Goal: Task Accomplishment & Management: Complete application form

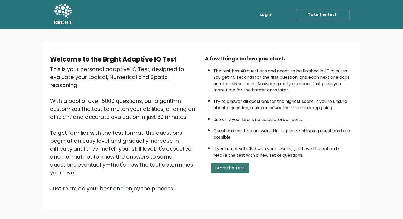
click at [239, 169] on button "Start the Test" at bounding box center [230, 168] width 38 height 11
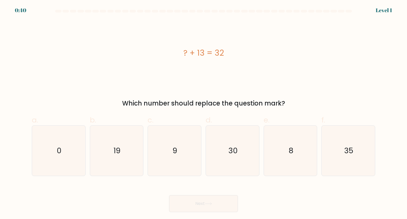
drag, startPoint x: 184, startPoint y: 52, endPoint x: 248, endPoint y: 54, distance: 64.5
click at [248, 54] on div "? + 13 = 32" at bounding box center [204, 53] width 344 height 12
copy div "? + 13 = 32"
click at [105, 131] on icon "19" at bounding box center [117, 151] width 50 height 50
click at [204, 113] on input "b. 19" at bounding box center [204, 111] width 0 height 3
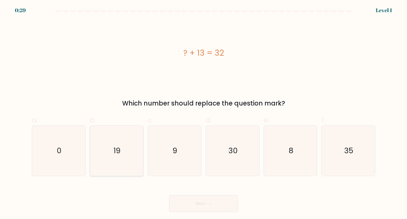
radio input "true"
click at [193, 201] on button "Next" at bounding box center [203, 203] width 69 height 17
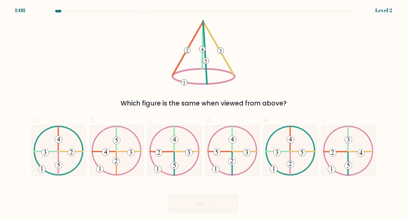
drag, startPoint x: 155, startPoint y: 16, endPoint x: 218, endPoint y: 49, distance: 70.7
click at [218, 49] on form at bounding box center [203, 111] width 407 height 202
click at [220, 45] on icon at bounding box center [204, 53] width 64 height 66
drag, startPoint x: 201, startPoint y: 47, endPoint x: 264, endPoint y: 20, distance: 68.9
click at [264, 20] on form at bounding box center [203, 111] width 407 height 202
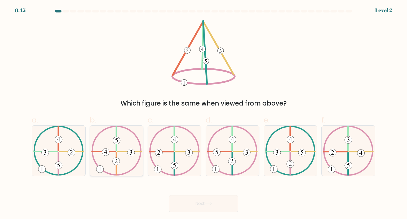
click at [128, 171] on icon at bounding box center [116, 151] width 50 height 50
click at [204, 113] on input "b." at bounding box center [204, 111] width 0 height 3
radio input "true"
click at [199, 200] on button "Next" at bounding box center [203, 203] width 69 height 17
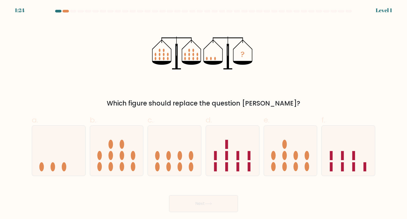
drag, startPoint x: 154, startPoint y: 35, endPoint x: 213, endPoint y: 42, distance: 60.4
click at [219, 40] on icon "?" at bounding box center [203, 53] width 103 height 66
click at [164, 48] on icon "?" at bounding box center [203, 53] width 103 height 66
click at [164, 49] on ellipse at bounding box center [164, 50] width 2 height 3
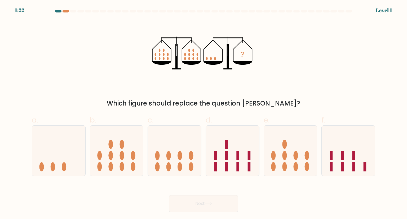
click at [164, 49] on ellipse at bounding box center [164, 50] width 2 height 3
drag, startPoint x: 176, startPoint y: 52, endPoint x: 228, endPoint y: 54, distance: 52.5
click at [228, 54] on icon "?" at bounding box center [203, 53] width 103 height 66
click at [227, 54] on icon at bounding box center [228, 56] width 2 height 25
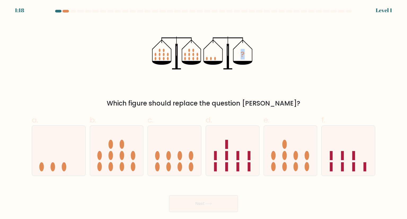
click at [288, 48] on div "? Which figure should replace the question mark?" at bounding box center [204, 64] width 350 height 88
copy tspan "?"
click at [59, 165] on icon at bounding box center [58, 151] width 53 height 44
click at [204, 113] on input "a." at bounding box center [204, 111] width 0 height 3
radio input "true"
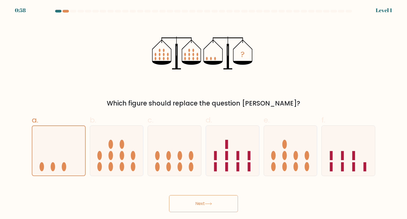
click at [209, 202] on button "Next" at bounding box center [203, 203] width 69 height 17
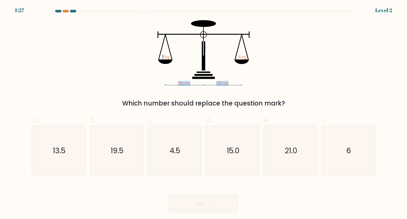
drag, startPoint x: 164, startPoint y: 44, endPoint x: 213, endPoint y: 71, distance: 56.4
click at [213, 73] on icon "120 cm 120 cm ? kg 6 kg" at bounding box center [203, 53] width 159 height 66
click at [234, 57] on icon "120 cm 120 cm ? kg 6 kg" at bounding box center [203, 53] width 159 height 66
click at [345, 144] on icon "6" at bounding box center [349, 151] width 50 height 50
click at [204, 113] on input "f. 6" at bounding box center [204, 111] width 0 height 3
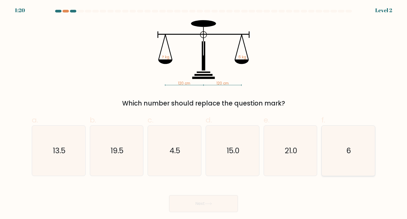
radio input "true"
click at [198, 201] on button "Next" at bounding box center [203, 203] width 69 height 17
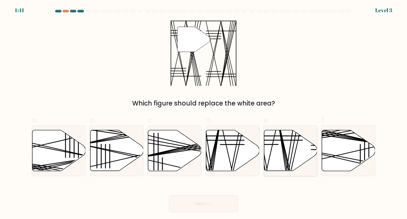
click at [292, 145] on icon at bounding box center [290, 150] width 53 height 41
click at [204, 113] on input "e." at bounding box center [204, 111] width 0 height 3
radio input "true"
click at [228, 206] on button "Next" at bounding box center [203, 203] width 69 height 17
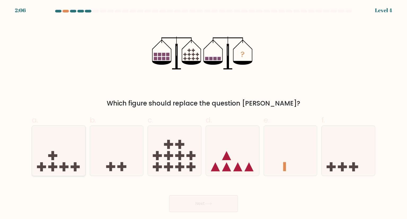
click at [81, 160] on icon at bounding box center [58, 151] width 53 height 44
click at [204, 113] on input "a." at bounding box center [204, 111] width 0 height 3
radio input "true"
click at [233, 201] on button "Next" at bounding box center [203, 203] width 69 height 17
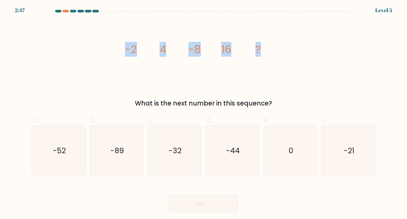
drag, startPoint x: 123, startPoint y: 48, endPoint x: 271, endPoint y: 41, distance: 147.9
click at [271, 41] on div "image/svg+xml -2 4 -8 16 ? What is the next number in this sequence?" at bounding box center [204, 64] width 350 height 88
copy g "-2 4 -8 16 ?"
click at [148, 148] on div "-32" at bounding box center [175, 150] width 54 height 50
click at [204, 113] on input "c. -32" at bounding box center [204, 111] width 0 height 3
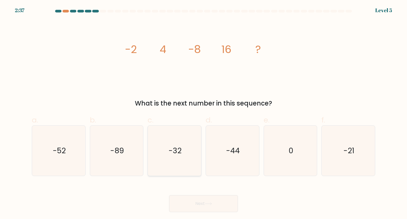
radio input "true"
click at [205, 203] on button "Next" at bounding box center [203, 203] width 69 height 17
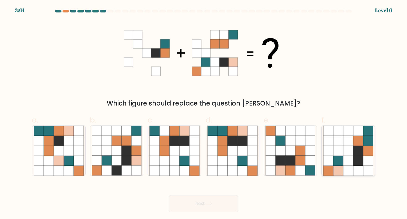
click at [363, 149] on icon at bounding box center [359, 151] width 10 height 10
click at [204, 113] on input "f." at bounding box center [204, 111] width 0 height 3
radio input "true"
click at [222, 201] on button "Next" at bounding box center [203, 203] width 69 height 17
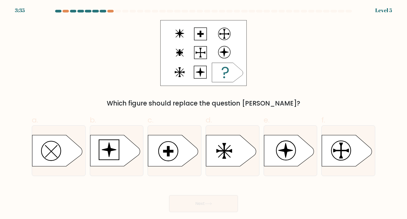
click at [221, 64] on icon at bounding box center [227, 72] width 31 height 19
drag, startPoint x: 220, startPoint y: 64, endPoint x: 303, endPoint y: 18, distance: 94.9
click at [303, 18] on form "a." at bounding box center [203, 111] width 407 height 202
click at [234, 144] on icon at bounding box center [231, 150] width 50 height 31
click at [204, 113] on input "d." at bounding box center [204, 111] width 0 height 3
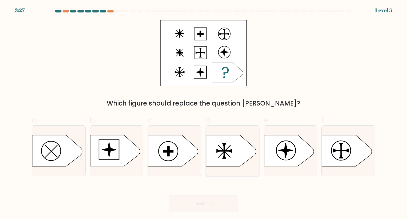
radio input "true"
click at [196, 206] on button "Next" at bounding box center [203, 203] width 69 height 17
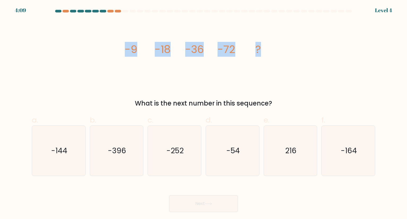
drag, startPoint x: 148, startPoint y: 49, endPoint x: 272, endPoint y: 45, distance: 123.7
click at [272, 45] on div "image/svg+xml -9 -18 -36 -72 ? What is the next number in this sequence?" at bounding box center [204, 64] width 350 height 88
copy g "-9 -18 -36 -72 ?"
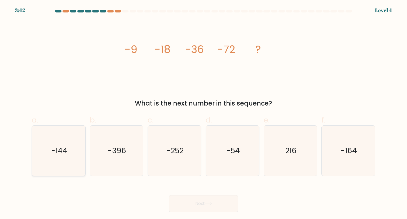
click at [79, 139] on icon "-144" at bounding box center [59, 151] width 50 height 50
click at [204, 113] on input "a. -144" at bounding box center [204, 111] width 0 height 3
radio input "true"
click at [195, 203] on button "Next" at bounding box center [203, 203] width 69 height 17
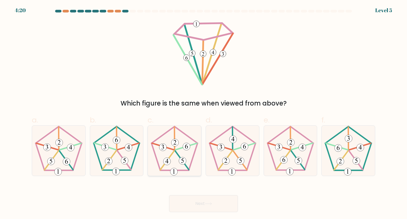
click at [178, 150] on icon at bounding box center [175, 151] width 50 height 50
click at [204, 113] on input "c." at bounding box center [204, 111] width 0 height 3
radio input "true"
click at [212, 202] on button "Next" at bounding box center [203, 203] width 69 height 17
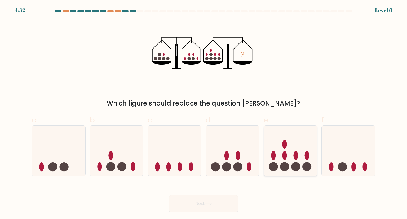
click at [287, 160] on icon at bounding box center [290, 151] width 53 height 44
click at [204, 113] on input "e." at bounding box center [204, 111] width 0 height 3
radio input "true"
click at [196, 203] on button "Next" at bounding box center [203, 203] width 69 height 17
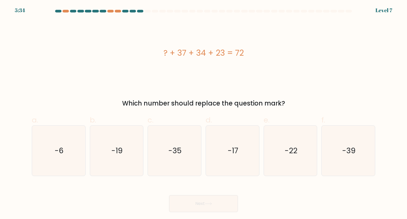
drag, startPoint x: 159, startPoint y: 53, endPoint x: 256, endPoint y: 48, distance: 96.4
click at [256, 48] on div "? + 37 + 34 + 23 = 72" at bounding box center [204, 53] width 344 height 12
copy div "? + 37 + 34 + 23 = 72"
click at [294, 153] on text "-22" at bounding box center [291, 150] width 13 height 11
click at [204, 113] on input "e. -22" at bounding box center [204, 111] width 0 height 3
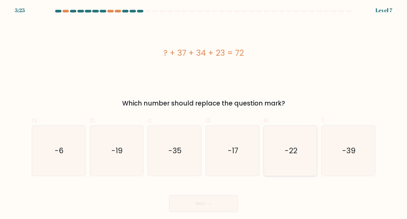
radio input "true"
click at [212, 204] on icon at bounding box center [208, 203] width 7 height 3
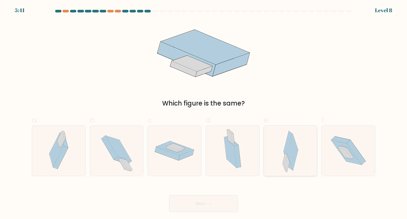
click at [279, 154] on div at bounding box center [291, 150] width 54 height 50
click at [204, 113] on input "e." at bounding box center [204, 111] width 0 height 3
radio input "true"
click at [213, 200] on button "Next" at bounding box center [203, 203] width 69 height 17
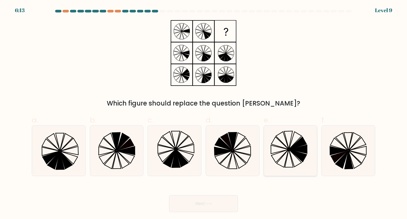
click at [288, 150] on icon at bounding box center [280, 156] width 17 height 13
click at [204, 113] on input "e." at bounding box center [204, 111] width 0 height 3
radio input "true"
click at [218, 208] on button "Next" at bounding box center [203, 203] width 69 height 17
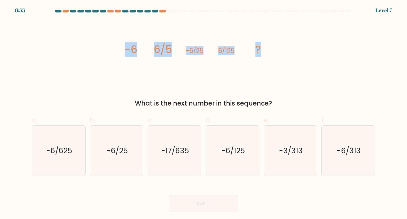
drag, startPoint x: 135, startPoint y: 51, endPoint x: 267, endPoint y: 50, distance: 132.3
click at [267, 50] on div "image/svg+xml -6 6/5 -6/25 6/125 ? What is the next number in this sequence?" at bounding box center [204, 64] width 350 height 88
copy g "-6 6/5 -6/25 6/125 ?"
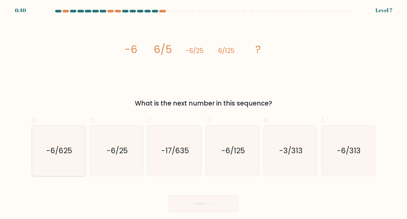
click at [75, 153] on icon "-6/625" at bounding box center [59, 151] width 50 height 50
click at [204, 113] on input "a. -6/625" at bounding box center [204, 111] width 0 height 3
radio input "true"
click at [228, 208] on button "Next" at bounding box center [203, 203] width 69 height 17
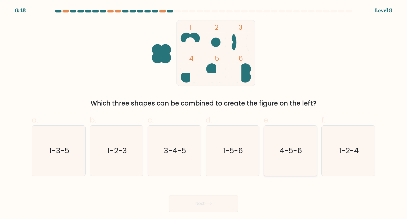
click at [290, 148] on text "4-5-6" at bounding box center [291, 150] width 23 height 11
click at [204, 113] on input "e. 4-5-6" at bounding box center [204, 111] width 0 height 3
radio input "true"
click at [204, 202] on button "Next" at bounding box center [203, 203] width 69 height 17
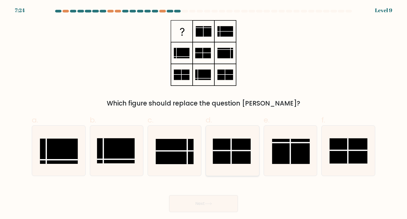
click at [243, 162] on rect at bounding box center [232, 151] width 38 height 25
click at [204, 113] on input "d." at bounding box center [204, 111] width 0 height 3
radio input "true"
click at [214, 195] on div "Next" at bounding box center [204, 197] width 350 height 30
click at [215, 205] on button "Next" at bounding box center [203, 203] width 69 height 17
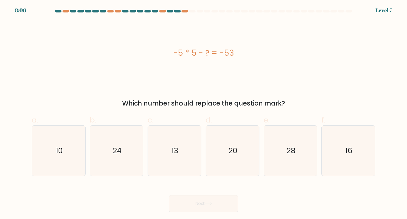
drag, startPoint x: 162, startPoint y: 47, endPoint x: 256, endPoint y: 60, distance: 94.2
click at [256, 60] on div "-5 * 5 - ? = -53" at bounding box center [204, 53] width 344 height 66
copy div "-5 * 5 - ? = -53"
click at [278, 153] on icon "28" at bounding box center [291, 151] width 50 height 50
click at [204, 113] on input "e. 28" at bounding box center [204, 111] width 0 height 3
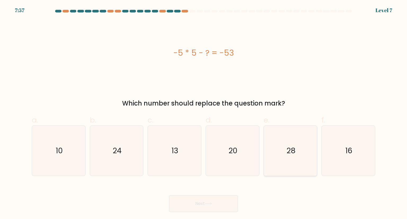
radio input "true"
click at [198, 208] on button "Next" at bounding box center [203, 203] width 69 height 17
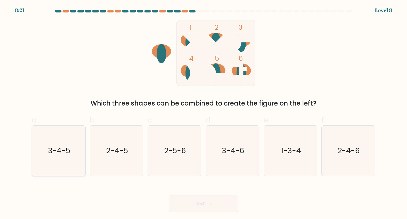
click at [75, 152] on icon "3-4-5" at bounding box center [59, 151] width 50 height 50
click at [204, 113] on input "a. 3-4-5" at bounding box center [204, 111] width 0 height 3
radio input "true"
click at [211, 206] on button "Next" at bounding box center [203, 203] width 69 height 17
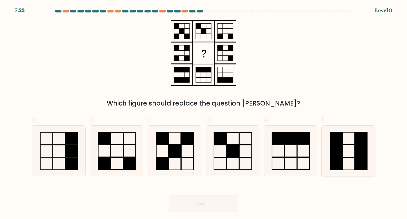
click at [349, 151] on icon at bounding box center [349, 151] width 50 height 50
click at [204, 113] on input "f." at bounding box center [204, 111] width 0 height 3
radio input "true"
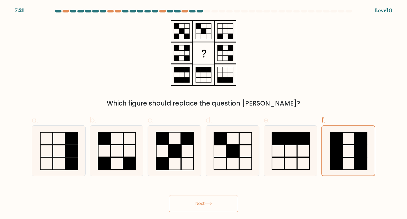
click at [202, 201] on button "Next" at bounding box center [203, 203] width 69 height 17
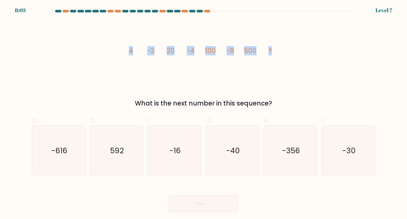
drag, startPoint x: 125, startPoint y: 42, endPoint x: 298, endPoint y: 48, distance: 173.8
click at [298, 48] on div "image/svg+xml 4 -2 20 -4 100 -8 500 ? What is the next number in this sequence?" at bounding box center [204, 64] width 350 height 88
copy g "4 -2 20 -4 100 -8 500 ?"
click at [172, 155] on text "-16" at bounding box center [174, 150] width 11 height 11
click at [204, 113] on input "c. -16" at bounding box center [204, 111] width 0 height 3
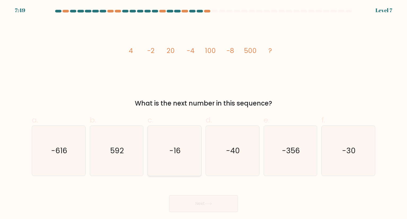
radio input "true"
click at [214, 203] on button "Next" at bounding box center [203, 203] width 69 height 17
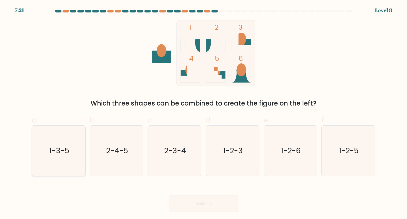
click at [66, 142] on icon "1-3-5" at bounding box center [59, 151] width 50 height 50
click at [204, 113] on input "a. 1-3-5" at bounding box center [204, 111] width 0 height 3
radio input "true"
click at [227, 207] on button "Next" at bounding box center [203, 203] width 69 height 17
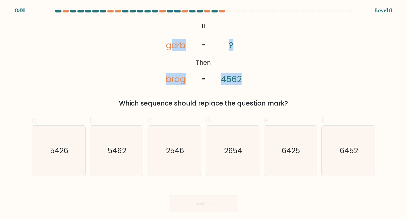
drag, startPoint x: 180, startPoint y: 25, endPoint x: 244, endPoint y: 72, distance: 79.6
click at [244, 72] on icon "@import url('https://fonts.googleapis.com/css?family=Abril+Fatface:400,100,100i…" at bounding box center [203, 53] width 107 height 66
click at [184, 17] on form "If ?" at bounding box center [203, 111] width 407 height 202
drag, startPoint x: 160, startPoint y: 19, endPoint x: 248, endPoint y: 77, distance: 105.0
click at [248, 77] on form "If ?" at bounding box center [203, 111] width 407 height 202
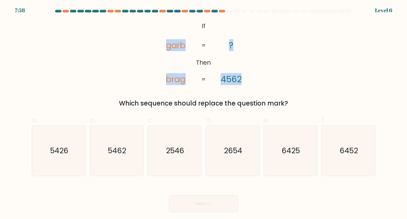
copy icon "garb brag ? 4562"
click at [295, 46] on div "@import url('https://fonts.googleapis.com/css?family=Abril+Fatface:400,100,100i…" at bounding box center [204, 64] width 350 height 88
click at [242, 30] on icon "@import url('https://fonts.googleapis.com/css?family=Abril+Fatface:400,100,100i…" at bounding box center [203, 53] width 107 height 66
drag, startPoint x: 171, startPoint y: 19, endPoint x: 193, endPoint y: 32, distance: 25.9
click at [219, 51] on form "If ?" at bounding box center [203, 111] width 407 height 202
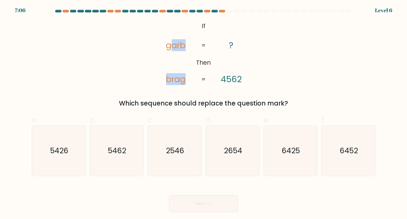
click at [171, 18] on form "If ?" at bounding box center [203, 111] width 407 height 202
drag, startPoint x: 163, startPoint y: 18, endPoint x: 180, endPoint y: 19, distance: 17.5
click at [185, 21] on form "If ?" at bounding box center [203, 111] width 407 height 202
click at [164, 20] on form "If ?" at bounding box center [203, 111] width 407 height 202
drag, startPoint x: 163, startPoint y: 19, endPoint x: 298, endPoint y: 104, distance: 159.8
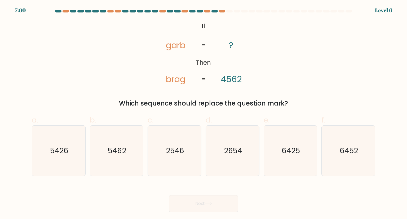
click at [298, 104] on form "If ?" at bounding box center [203, 111] width 407 height 202
click at [341, 41] on div "@import url('https://fonts.googleapis.com/css?family=Abril+Fatface:400,100,100i…" at bounding box center [204, 64] width 350 height 88
click at [167, 154] on text "2546" at bounding box center [175, 150] width 18 height 11
click at [204, 113] on input "c. 2546" at bounding box center [204, 111] width 0 height 3
radio input "true"
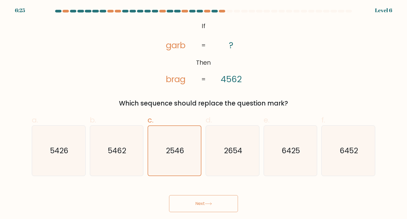
click at [193, 204] on button "Next" at bounding box center [203, 203] width 69 height 17
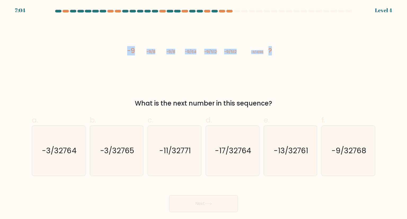
drag, startPoint x: 121, startPoint y: 48, endPoint x: 293, endPoint y: 48, distance: 172.1
click at [293, 48] on div "image/svg+xml -9 -9/8 -9/8 -9/64 -9/512 -9/512 -9/4096 ? What is the next numbe…" at bounding box center [204, 64] width 350 height 88
click at [337, 152] on text "-9/32768" at bounding box center [349, 150] width 35 height 11
click at [204, 113] on input "f. -9/32768" at bounding box center [204, 111] width 0 height 3
radio input "true"
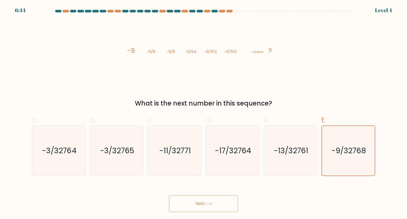
click at [203, 206] on button "Next" at bounding box center [203, 203] width 69 height 17
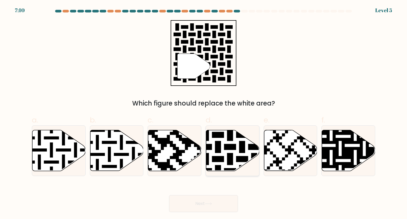
click at [218, 141] on icon at bounding box center [248, 129] width 97 height 97
click at [204, 113] on input "d." at bounding box center [204, 111] width 0 height 3
radio input "true"
click at [198, 212] on button "Next" at bounding box center [203, 203] width 69 height 17
click at [200, 207] on button "Next" at bounding box center [203, 203] width 69 height 17
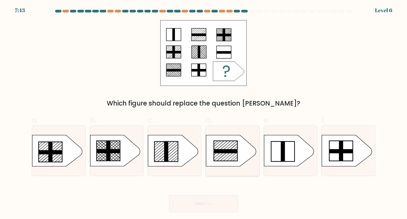
click at [219, 149] on rect at bounding box center [225, 151] width 23 height 4
click at [204, 113] on input "d." at bounding box center [204, 111] width 0 height 3
radio input "true"
click at [217, 201] on button "Next" at bounding box center [203, 203] width 69 height 17
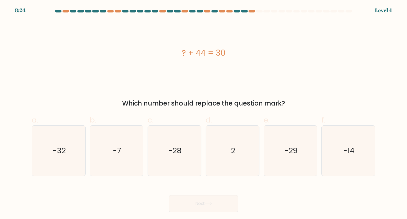
drag, startPoint x: 171, startPoint y: 53, endPoint x: 263, endPoint y: 47, distance: 92.7
click at [263, 47] on div "? + 44 = 30" at bounding box center [204, 53] width 344 height 12
click at [355, 152] on icon "-14" at bounding box center [349, 151] width 50 height 50
click at [204, 113] on input "f. -14" at bounding box center [204, 111] width 0 height 3
radio input "true"
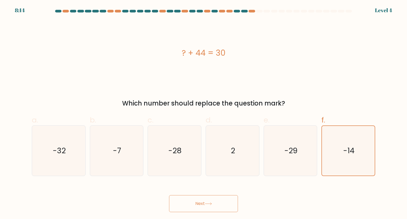
click at [209, 200] on button "Next" at bounding box center [203, 203] width 69 height 17
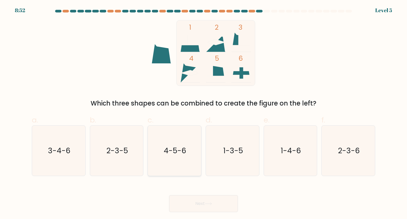
click at [177, 151] on text "4-5-6" at bounding box center [175, 150] width 23 height 11
click at [204, 113] on input "c. 4-5-6" at bounding box center [204, 111] width 0 height 3
radio input "true"
click at [190, 206] on button "Next" at bounding box center [203, 203] width 69 height 17
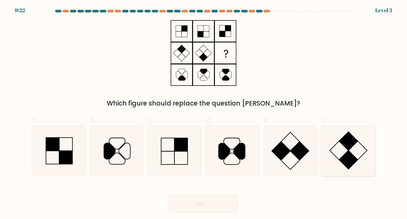
click at [347, 162] on rect at bounding box center [348, 159] width 19 height 19
click at [204, 113] on input "f." at bounding box center [204, 111] width 0 height 3
radio input "true"
click at [219, 203] on button "Next" at bounding box center [203, 203] width 69 height 17
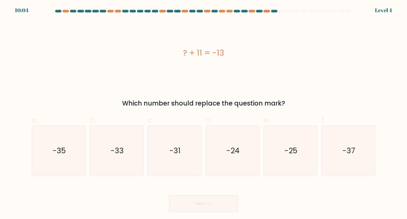
drag, startPoint x: 178, startPoint y: 48, endPoint x: 256, endPoint y: 53, distance: 77.8
click at [256, 53] on div "? + 11 = -13" at bounding box center [204, 53] width 344 height 12
click at [233, 155] on text "-24" at bounding box center [232, 150] width 13 height 11
click at [204, 113] on input "d. -24" at bounding box center [204, 111] width 0 height 3
radio input "true"
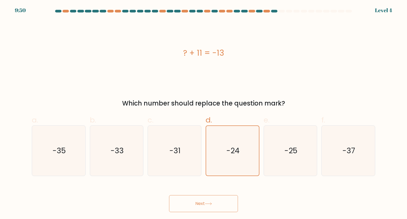
click at [199, 204] on button "Next" at bounding box center [203, 203] width 69 height 17
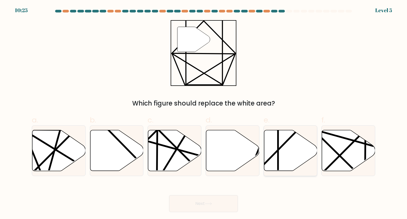
click at [285, 152] on icon at bounding box center [290, 150] width 53 height 41
click at [204, 113] on input "e." at bounding box center [204, 111] width 0 height 3
radio input "true"
click at [212, 200] on button "Next" at bounding box center [203, 203] width 69 height 17
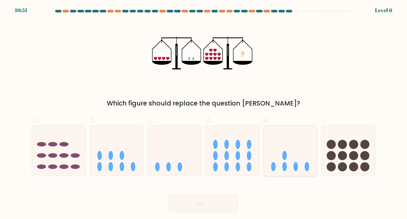
click at [289, 158] on icon at bounding box center [290, 151] width 53 height 44
click at [204, 113] on input "e." at bounding box center [204, 111] width 0 height 3
radio input "true"
click at [191, 202] on button "Next" at bounding box center [203, 203] width 69 height 17
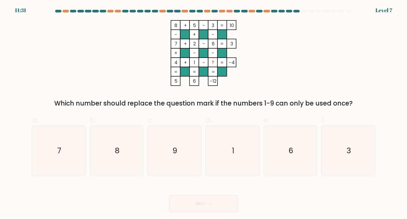
drag, startPoint x: 172, startPoint y: 22, endPoint x: 355, endPoint y: 96, distance: 197.5
click at [355, 96] on div "8 + 5 - 3 10 - + - 7 + 2 - 6 3 + - - 4 + 1 - ? = -4 = = = = 5 6 -12 = Which num…" at bounding box center [204, 64] width 350 height 88
click at [345, 37] on div "8 + 5 - 3 10 - + - 7 + 2 - 6 3 + - - 4 + 1 - ? = -4 = = = = 5 6 -12 = Which num…" at bounding box center [204, 64] width 350 height 88
click at [171, 173] on icon "9" at bounding box center [175, 151] width 50 height 50
click at [204, 113] on input "c. 9" at bounding box center [204, 111] width 0 height 3
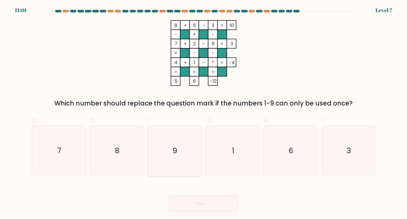
radio input "true"
click at [194, 206] on button "Next" at bounding box center [203, 203] width 69 height 17
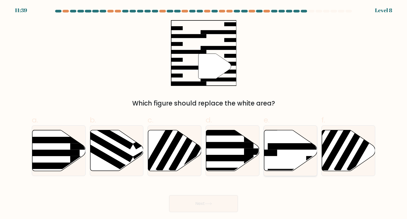
click at [277, 145] on rect at bounding box center [297, 146] width 58 height 6
click at [204, 113] on input "e." at bounding box center [204, 111] width 0 height 3
radio input "true"
click at [202, 204] on button "Next" at bounding box center [203, 203] width 69 height 17
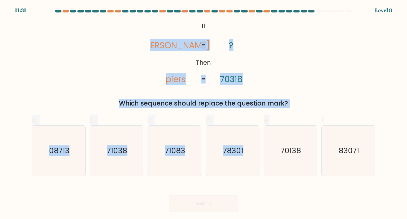
drag, startPoint x: 157, startPoint y: 18, endPoint x: 301, endPoint y: 109, distance: 170.8
click at [301, 109] on form "If ?" at bounding box center [203, 111] width 407 height 202
click at [301, 104] on div "Which sequence should replace the question mark?" at bounding box center [203, 104] width 337 height 10
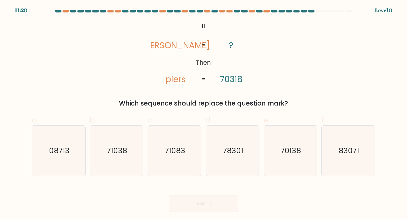
drag, startPoint x: 164, startPoint y: 20, endPoint x: 296, endPoint y: 101, distance: 154.9
click at [296, 101] on div "@import url('https://fonts.googleapis.com/css?family=Abril+Fatface:400,100,100i…" at bounding box center [204, 64] width 350 height 88
click at [195, 24] on icon "@import url('https://fonts.googleapis.com/css?family=Abril+Fatface:400,100,100i…" at bounding box center [203, 53] width 107 height 66
drag, startPoint x: 195, startPoint y: 23, endPoint x: 301, endPoint y: 102, distance: 132.8
click at [301, 102] on div "@import url('https://fonts.googleapis.com/css?family=Abril+Fatface:400,100,100i…" at bounding box center [204, 64] width 350 height 88
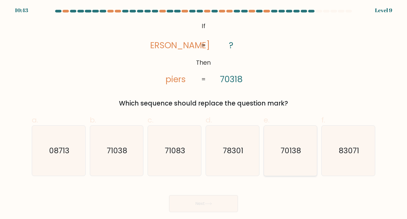
click at [276, 147] on icon "70138" at bounding box center [291, 151] width 50 height 50
click at [204, 113] on input "e. 70138" at bounding box center [204, 111] width 0 height 3
radio input "true"
click at [198, 206] on button "Next" at bounding box center [203, 203] width 69 height 17
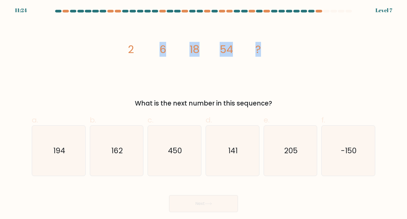
drag, startPoint x: 108, startPoint y: 45, endPoint x: 207, endPoint y: 45, distance: 98.7
click at [265, 45] on div "image/svg+xml 2 6 18 54 ? What is the next number in this sequence?" at bounding box center [204, 64] width 350 height 88
click at [109, 43] on div "image/svg+xml 2 6 18 54 ? What is the next number in this sequence?" at bounding box center [204, 64] width 350 height 88
drag, startPoint x: 125, startPoint y: 43, endPoint x: 266, endPoint y: 44, distance: 141.6
click at [266, 44] on icon "image/svg+xml 2 6 18 54 ?" at bounding box center [203, 53] width 159 height 66
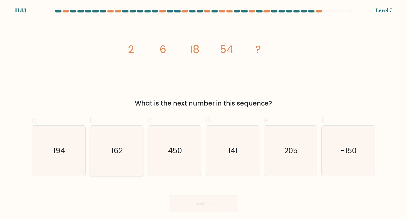
click at [124, 150] on icon "162" at bounding box center [117, 151] width 50 height 50
click at [204, 113] on input "b. 162" at bounding box center [204, 111] width 0 height 3
radio input "true"
click at [199, 200] on button "Next" at bounding box center [203, 203] width 69 height 17
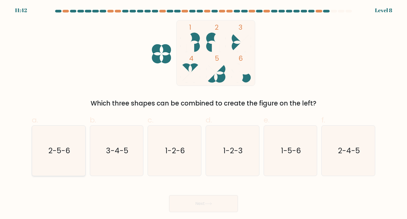
click at [59, 151] on text "2-5-6" at bounding box center [59, 150] width 22 height 11
click at [204, 113] on input "a. 2-5-6" at bounding box center [204, 111] width 0 height 3
radio input "true"
click at [206, 205] on button "Next" at bounding box center [203, 203] width 69 height 17
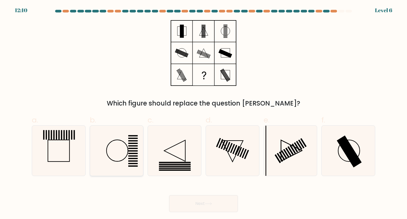
click at [121, 146] on icon at bounding box center [117, 151] width 50 height 50
click at [204, 113] on input "b." at bounding box center [204, 111] width 0 height 3
radio input "true"
click at [210, 206] on button "Next" at bounding box center [203, 203] width 69 height 17
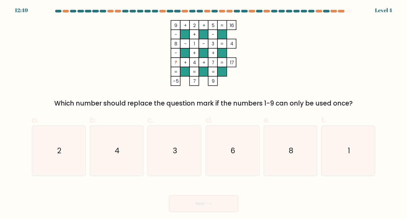
drag, startPoint x: 170, startPoint y: 20, endPoint x: 369, endPoint y: 104, distance: 215.2
click at [369, 104] on div "9 + 2 + 5 16 - + - 8 - 1 - 3 4 - + + ? + 4 + 7 = 17 = = = = -5 7 9 = Which numb…" at bounding box center [204, 64] width 350 height 88
click at [241, 157] on icon "6" at bounding box center [233, 151] width 50 height 50
click at [204, 113] on input "d. 6" at bounding box center [204, 111] width 0 height 3
radio input "true"
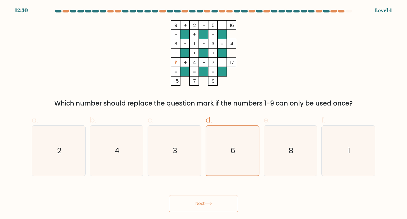
click at [208, 203] on icon at bounding box center [208, 203] width 7 height 3
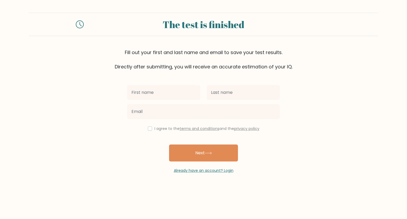
click at [170, 91] on input "text" at bounding box center [163, 92] width 73 height 15
type input "[PERSON_NAME]"
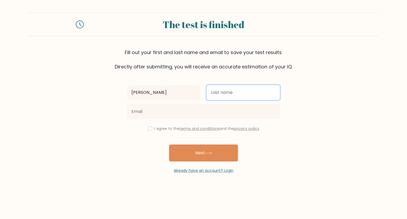
click at [215, 94] on input "text" at bounding box center [243, 92] width 73 height 15
type input "Similatan"
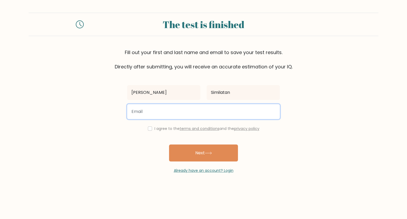
click at [200, 114] on input "email" at bounding box center [203, 111] width 153 height 15
type input "edz16gunayan@gmail.com"
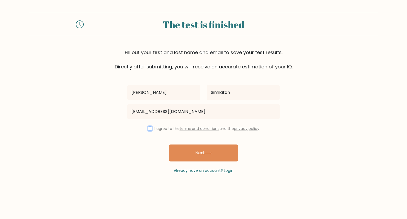
click at [148, 130] on input "checkbox" at bounding box center [150, 129] width 4 height 4
checkbox input "true"
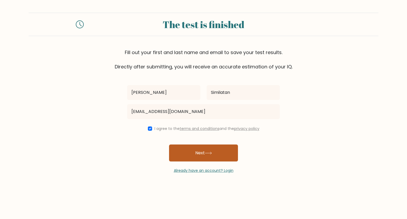
click at [204, 159] on button "Next" at bounding box center [203, 153] width 69 height 17
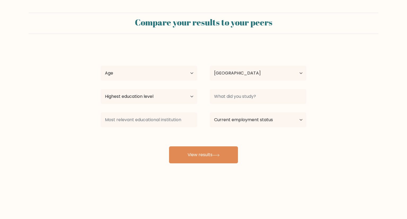
select select "PH"
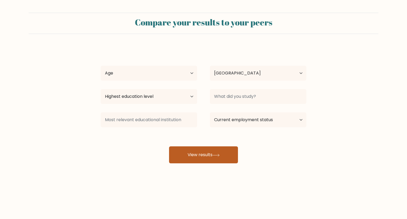
click at [195, 156] on button "View results" at bounding box center [203, 154] width 69 height 17
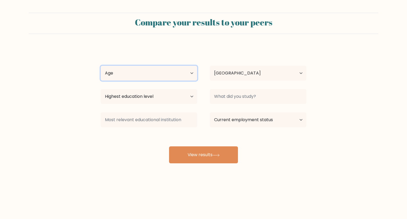
click at [125, 74] on select "Age Under 18 years old 18-24 years old 25-34 years old 35-44 years old 45-54 ye…" at bounding box center [149, 73] width 97 height 15
select select "25_34"
click at [101, 66] on select "Age Under 18 years old 18-24 years old 25-34 years old 35-44 years old 45-54 ye…" at bounding box center [149, 73] width 97 height 15
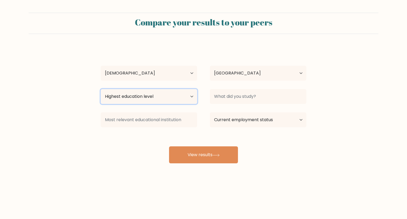
click at [159, 97] on select "Highest education level No schooling Primary Lower Secondary Upper Secondary Oc…" at bounding box center [149, 96] width 97 height 15
click at [373, 62] on form "Compare your results to your peers Edelyn Similatan Age Under 18 years old 18-2…" at bounding box center [203, 88] width 407 height 151
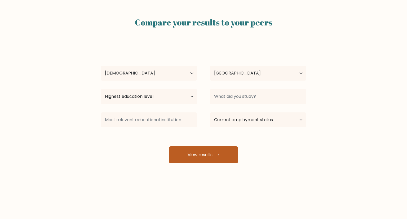
click at [197, 157] on button "View results" at bounding box center [203, 154] width 69 height 17
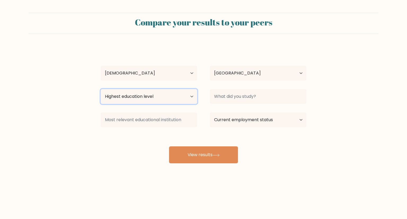
click at [171, 96] on select "Highest education level No schooling Primary Lower Secondary Upper Secondary Oc…" at bounding box center [149, 96] width 97 height 15
select select "bachelors_degree"
click at [101, 89] on select "Highest education level No schooling Primary Lower Secondary Upper Secondary Oc…" at bounding box center [149, 96] width 97 height 15
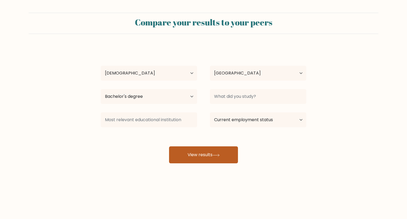
click at [214, 158] on button "View results" at bounding box center [203, 154] width 69 height 17
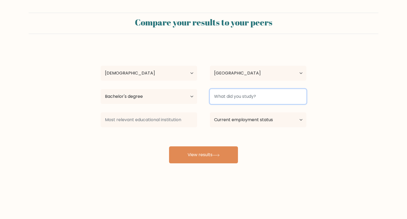
click at [247, 96] on input at bounding box center [258, 96] width 97 height 15
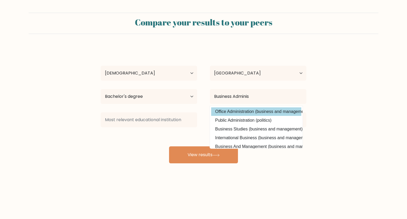
click at [258, 110] on option "Office Administration (business and management)" at bounding box center [256, 111] width 90 height 8
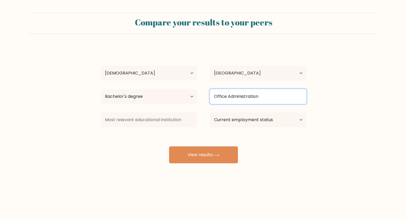
click at [258, 99] on input "Office Administration" at bounding box center [258, 96] width 97 height 15
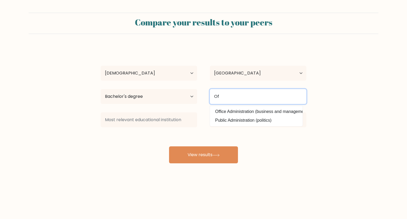
type input "O"
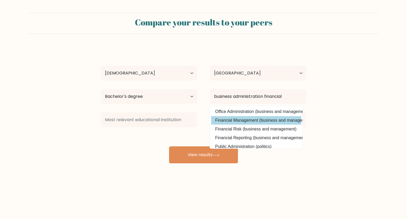
click at [240, 121] on option "Financial Management (business and management)" at bounding box center [256, 120] width 90 height 8
type input "Financial Management"
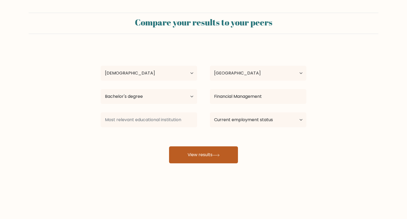
click at [211, 158] on button "View results" at bounding box center [203, 154] width 69 height 17
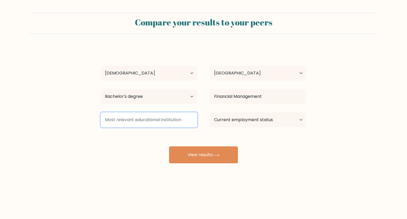
click at [150, 121] on input at bounding box center [149, 119] width 97 height 15
type input "DOSCST"
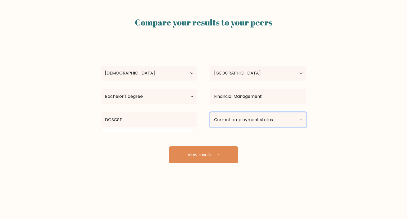
click at [241, 121] on select "Current employment status Employed Student Retired Other / prefer not to answer" at bounding box center [258, 119] width 97 height 15
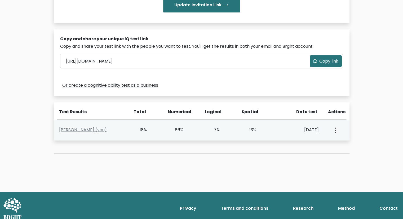
scroll to position [143, 0]
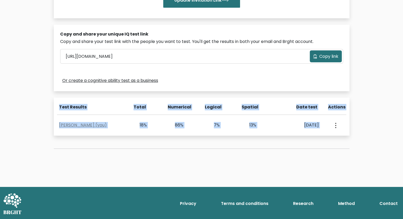
drag, startPoint x: 53, startPoint y: 95, endPoint x: 359, endPoint y: 125, distance: 307.0
click at [359, 125] on div "Test the IQ of other people 40 questions 30 minutes English Create your unique …" at bounding box center [201, 36] width 403 height 301
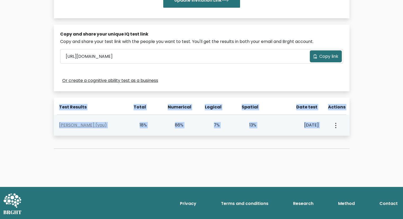
copy div "Test Results Total Numerical Logical Spatial Date test Actions [PERSON_NAME] (y…"
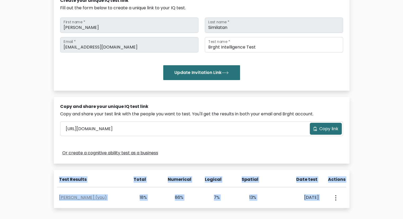
scroll to position [67, 0]
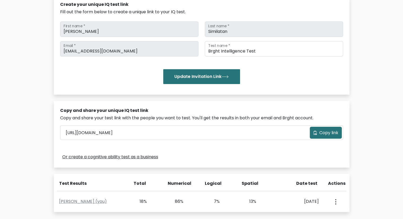
click at [231, 139] on div "[URL][DOMAIN_NAME] Copy link" at bounding box center [201, 132] width 283 height 15
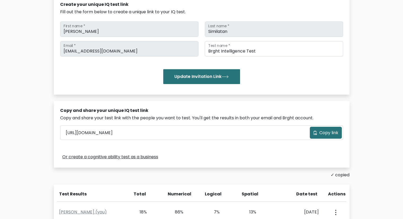
click at [265, 157] on div "Or create a cognitive ability test as a business" at bounding box center [201, 157] width 283 height 8
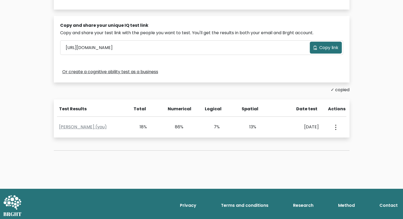
scroll to position [154, 0]
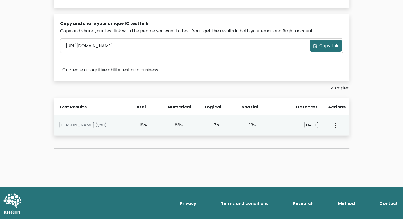
click at [336, 126] on icon "button" at bounding box center [335, 125] width 1 height 5
click at [348, 138] on link "View Profile" at bounding box center [354, 140] width 42 height 8
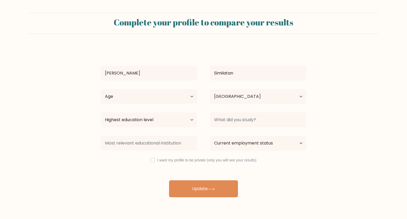
select select "PH"
